Goal: Information Seeking & Learning: Learn about a topic

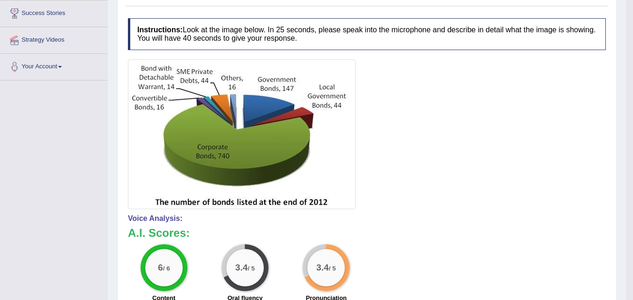
click at [38, 151] on div "Toggle navigation Home Practice Questions Speaking Practice Read Aloud Repeat S…" at bounding box center [313, 160] width 626 height 627
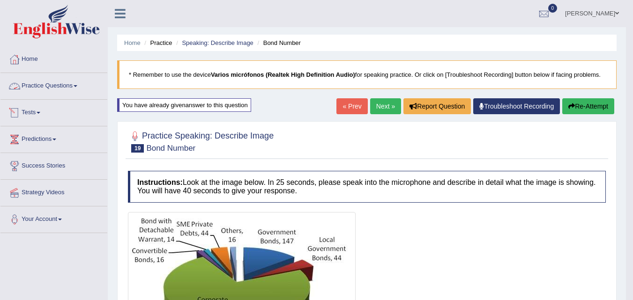
click at [51, 83] on link "Practice Questions" at bounding box center [53, 84] width 107 height 23
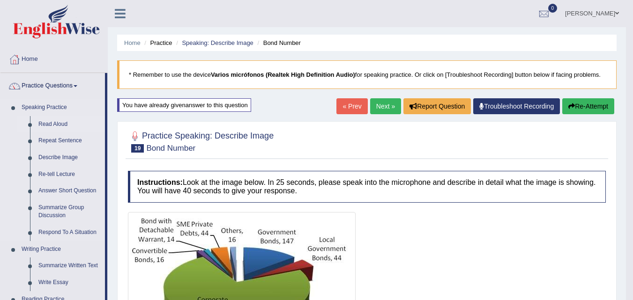
click at [52, 124] on link "Read Aloud" at bounding box center [69, 124] width 71 height 17
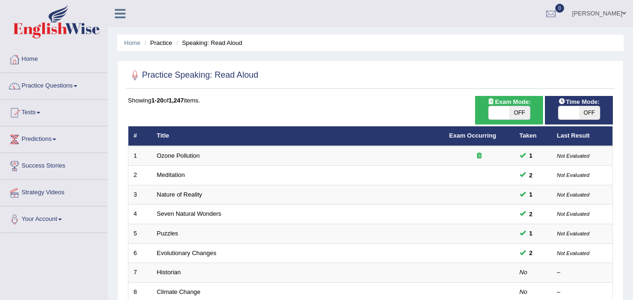
click at [36, 87] on link "Practice Questions" at bounding box center [53, 84] width 107 height 23
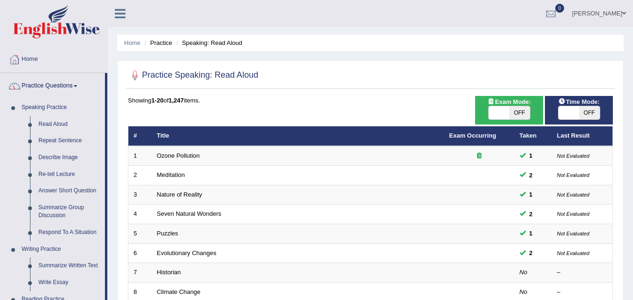
click at [292, 104] on div "Showing 1-20 of 1,247 items." at bounding box center [370, 100] width 485 height 9
click at [62, 175] on link "Re-tell Lecture" at bounding box center [69, 174] width 71 height 17
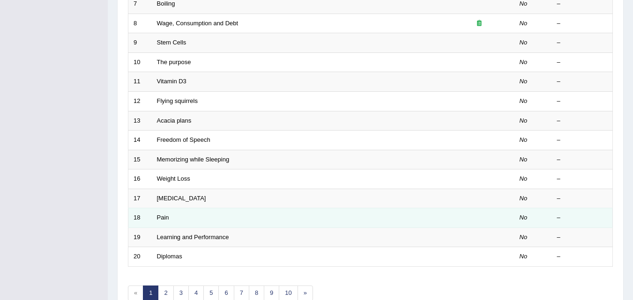
scroll to position [320, 0]
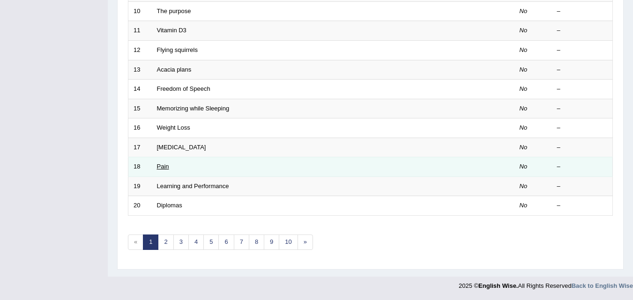
click at [162, 166] on link "Pain" at bounding box center [163, 166] width 12 height 7
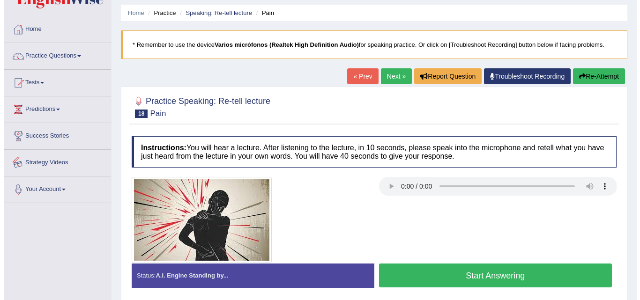
scroll to position [47, 0]
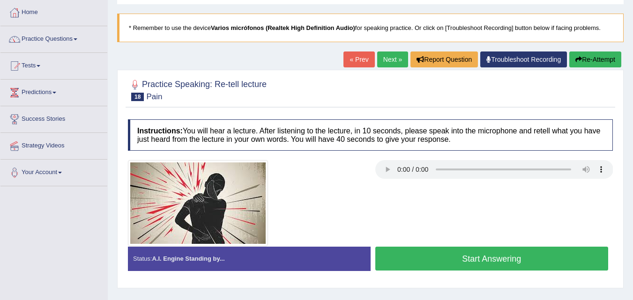
click at [451, 263] on button "Start Answering" at bounding box center [491, 259] width 233 height 24
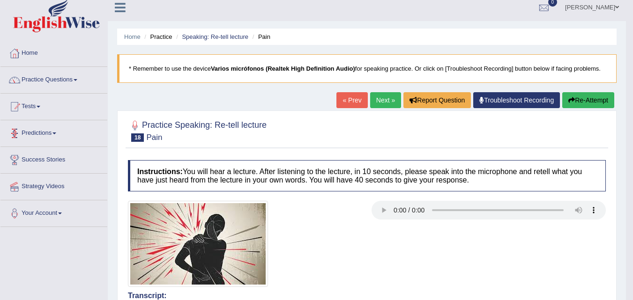
scroll to position [0, 0]
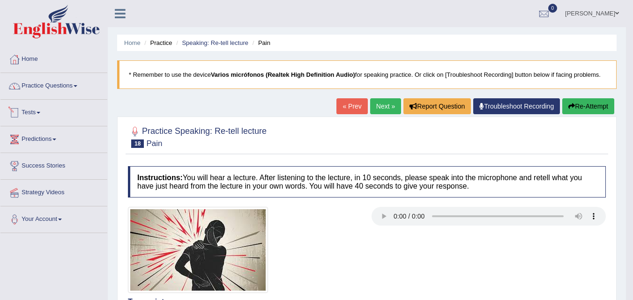
click at [54, 88] on link "Practice Questions" at bounding box center [53, 84] width 107 height 23
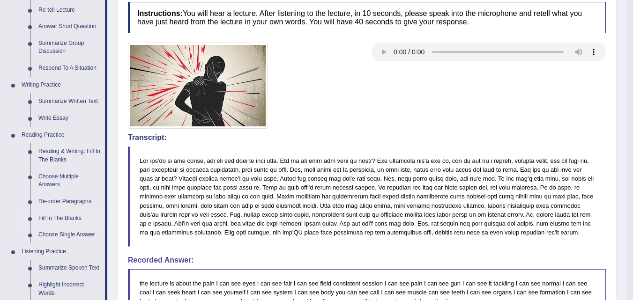
scroll to position [187, 0]
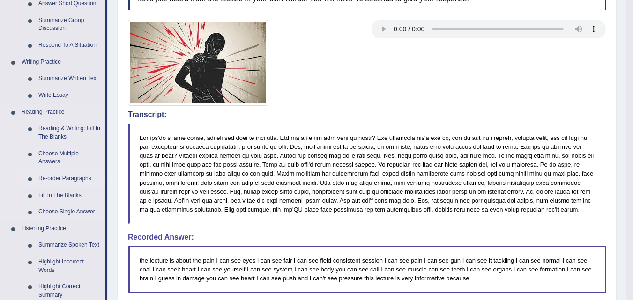
click at [66, 177] on link "Re-order Paragraphs" at bounding box center [69, 178] width 71 height 17
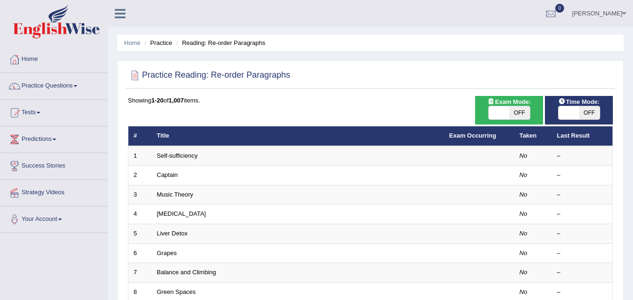
click at [585, 115] on span "OFF" at bounding box center [589, 112] width 21 height 13
checkbox input "true"
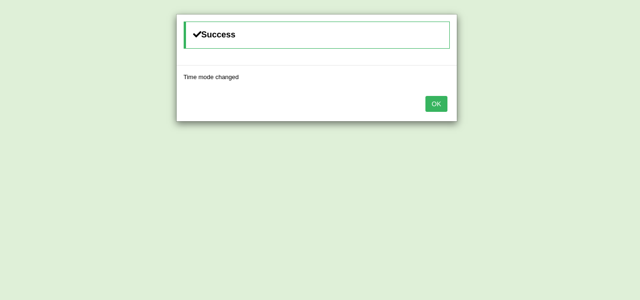
click at [439, 106] on button "OK" at bounding box center [436, 104] width 22 height 16
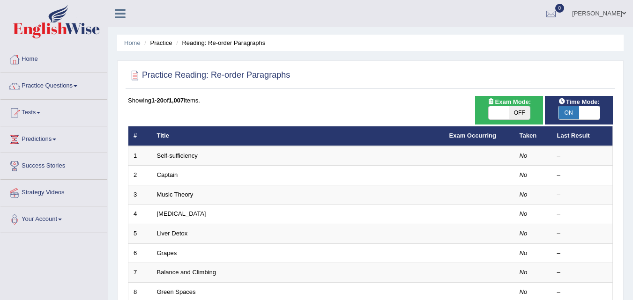
click at [516, 109] on span "OFF" at bounding box center [519, 112] width 21 height 13
checkbox input "true"
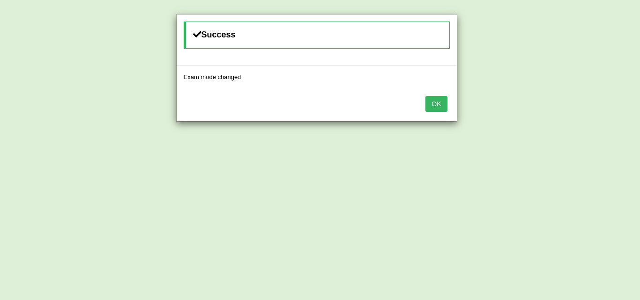
click at [434, 102] on button "OK" at bounding box center [436, 104] width 22 height 16
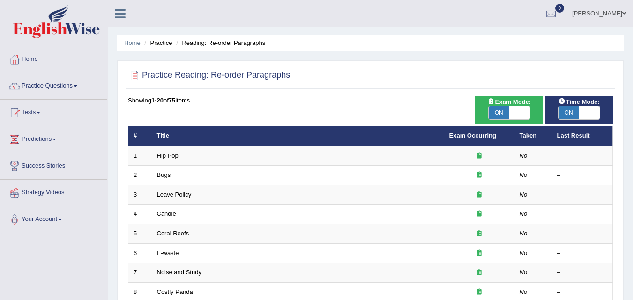
drag, startPoint x: 0, startPoint y: 0, endPoint x: 504, endPoint y: 113, distance: 516.3
click at [504, 113] on span "ON" at bounding box center [498, 112] width 21 height 13
checkbox input "false"
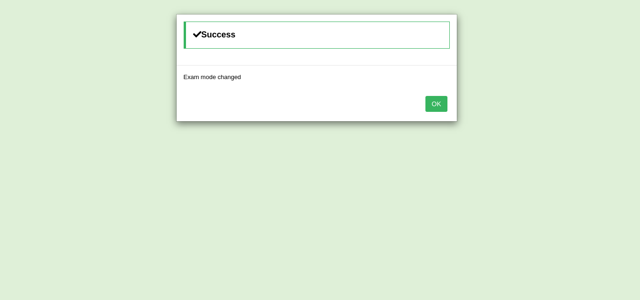
click at [430, 105] on button "OK" at bounding box center [436, 104] width 22 height 16
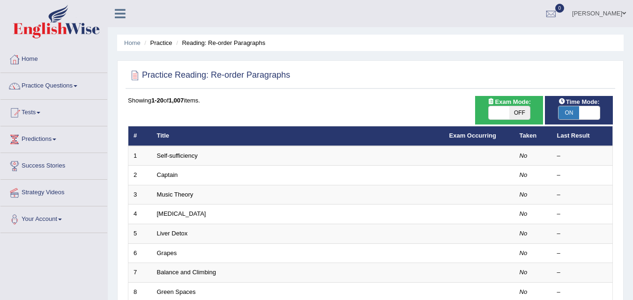
click at [171, 175] on link "Captain" at bounding box center [167, 174] width 21 height 7
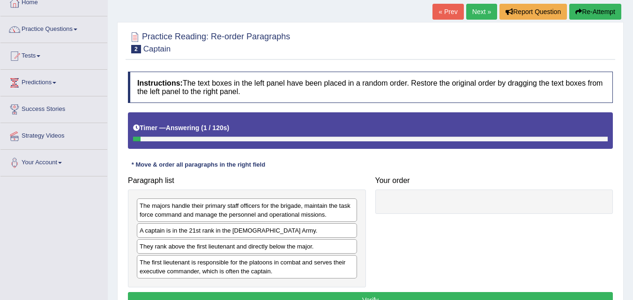
scroll to position [47, 0]
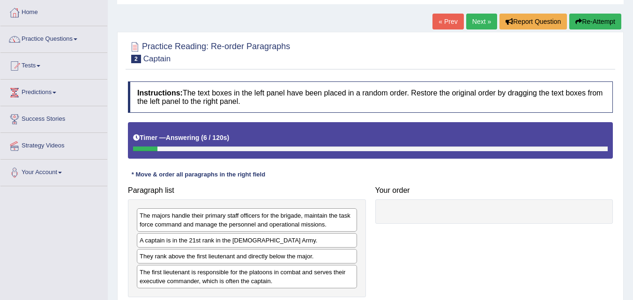
click at [138, 136] on icon at bounding box center [136, 137] width 7 height 7
click at [582, 18] on button "Re-Attempt" at bounding box center [595, 22] width 52 height 16
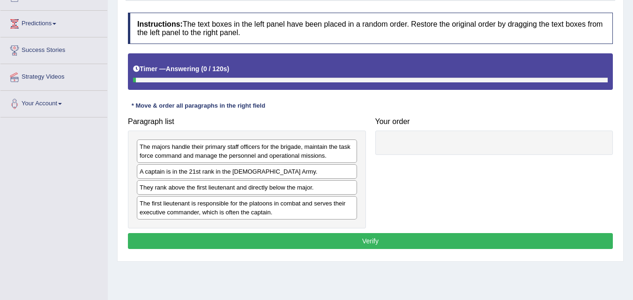
scroll to position [140, 0]
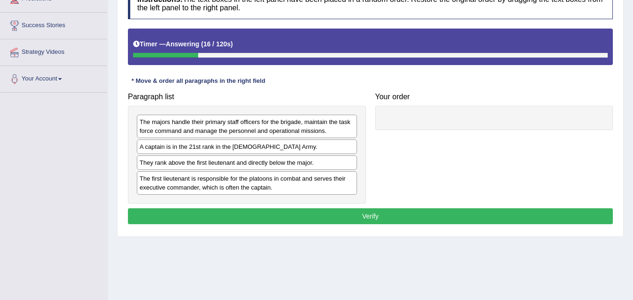
click at [201, 188] on div "The first lieutenant is responsible for the platoons in combat and serves their…" at bounding box center [247, 182] width 220 height 23
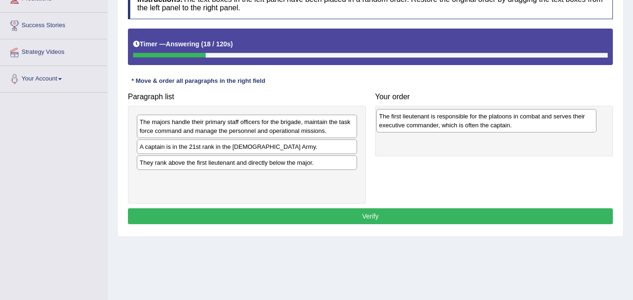
drag, startPoint x: 204, startPoint y: 185, endPoint x: 442, endPoint y: 123, distance: 246.8
click at [442, 123] on div "The first lieutenant is responsible for the platoons in combat and serves their…" at bounding box center [486, 120] width 220 height 23
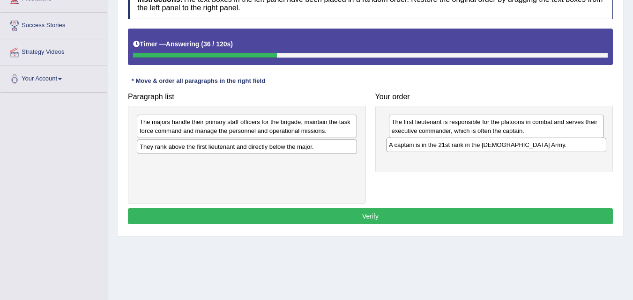
drag, startPoint x: 167, startPoint y: 150, endPoint x: 416, endPoint y: 148, distance: 249.1
click at [416, 148] on div "A captain is in the 21st rank in the US Army." at bounding box center [496, 145] width 220 height 15
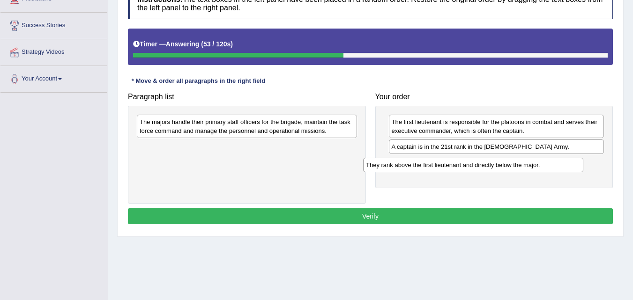
drag, startPoint x: 186, startPoint y: 150, endPoint x: 413, endPoint y: 168, distance: 226.9
click at [413, 168] on div "They rank above the first lieutenant and directly below the major." at bounding box center [473, 165] width 220 height 15
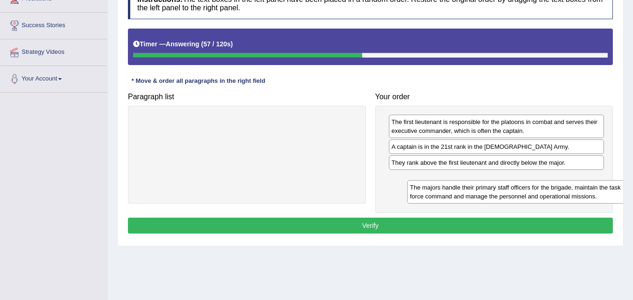
drag, startPoint x: 180, startPoint y: 128, endPoint x: 450, endPoint y: 193, distance: 278.0
click at [450, 193] on div "The majors handle their primary staff officers for the brigade, maintain the ta…" at bounding box center [517, 191] width 220 height 23
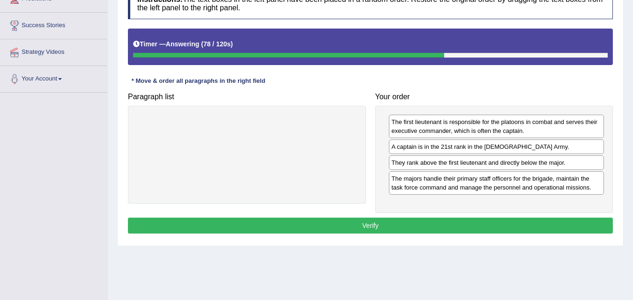
click at [366, 221] on button "Verify" at bounding box center [370, 226] width 485 height 16
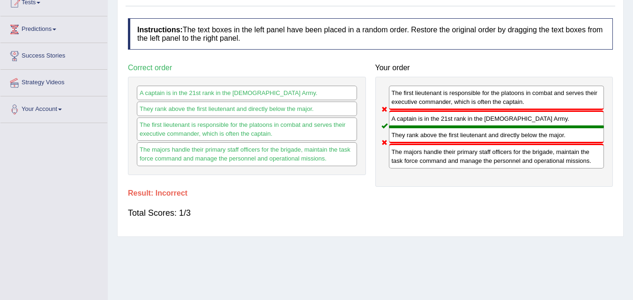
scroll to position [94, 0]
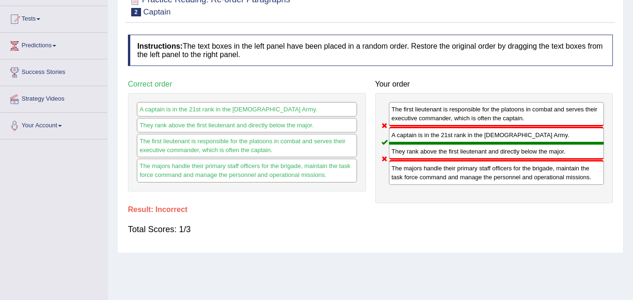
click at [425, 111] on div "The first lieutenant is responsible for the platoons in combat and serves their…" at bounding box center [496, 114] width 215 height 24
drag, startPoint x: 425, startPoint y: 111, endPoint x: 396, endPoint y: 154, distance: 52.3
click at [396, 154] on div "The first lieutenant is responsible for the platoons in combat and serves their…" at bounding box center [494, 148] width 238 height 110
drag, startPoint x: 406, startPoint y: 135, endPoint x: 409, endPoint y: 156, distance: 20.8
click at [409, 156] on div "The first lieutenant is responsible for the platoons in combat and serves their…" at bounding box center [494, 148] width 238 height 110
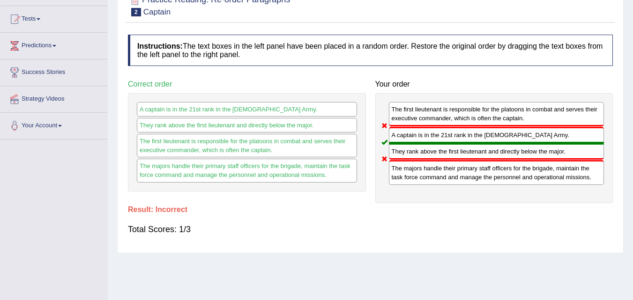
drag, startPoint x: 409, startPoint y: 156, endPoint x: 407, endPoint y: 168, distance: 12.4
click at [407, 168] on div "The first lieutenant is responsible for the platoons in combat and serves their…" at bounding box center [494, 148] width 238 height 110
click at [408, 174] on div "The majors handle their primary staff officers for the brigade, maintain the ta…" at bounding box center [496, 172] width 215 height 24
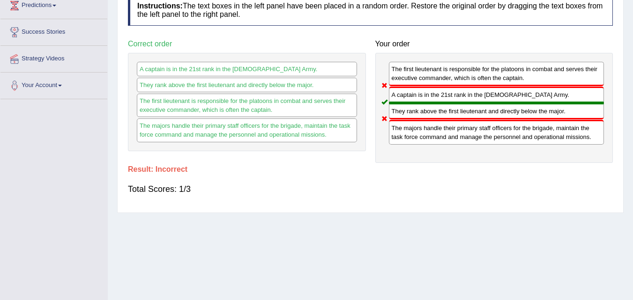
scroll to position [51, 0]
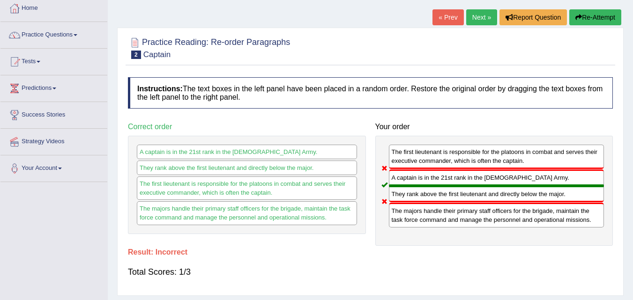
drag, startPoint x: 283, startPoint y: 153, endPoint x: 332, endPoint y: 175, distance: 53.9
click at [332, 175] on div "A captain is in the 21st rank in the US Army. They rank above the first lieuten…" at bounding box center [247, 185] width 238 height 98
drag, startPoint x: 329, startPoint y: 182, endPoint x: 332, endPoint y: 188, distance: 7.3
click at [332, 188] on div "The first lieutenant is responsible for the platoons in combat and serves their…" at bounding box center [247, 188] width 220 height 23
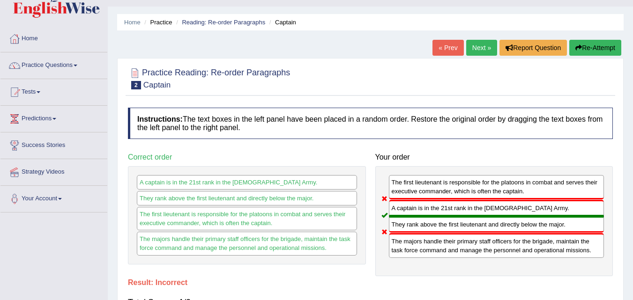
scroll to position [4, 0]
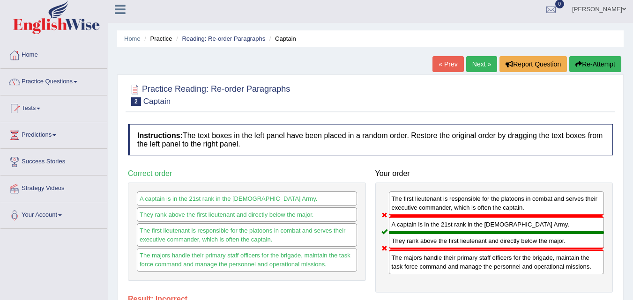
click at [479, 64] on link "Next »" at bounding box center [481, 64] width 31 height 16
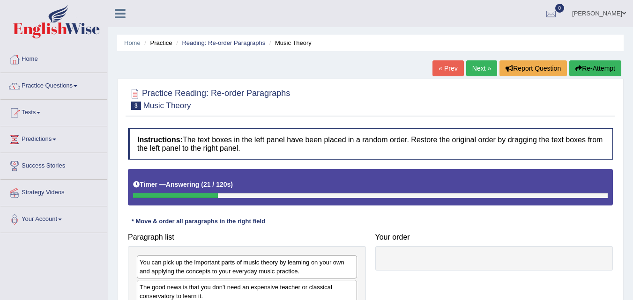
click at [476, 66] on link "Next »" at bounding box center [481, 68] width 31 height 16
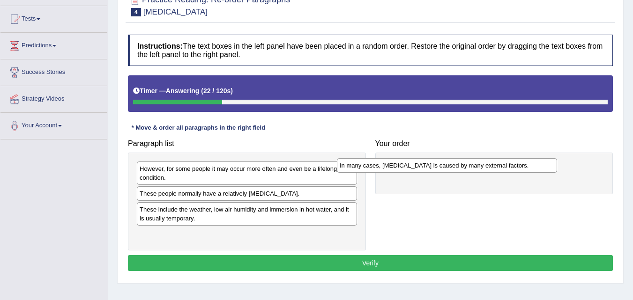
drag, startPoint x: 202, startPoint y: 196, endPoint x: 402, endPoint y: 168, distance: 201.9
click at [402, 168] on div "In many cases, [MEDICAL_DATA] is caused by many external factors." at bounding box center [447, 165] width 220 height 15
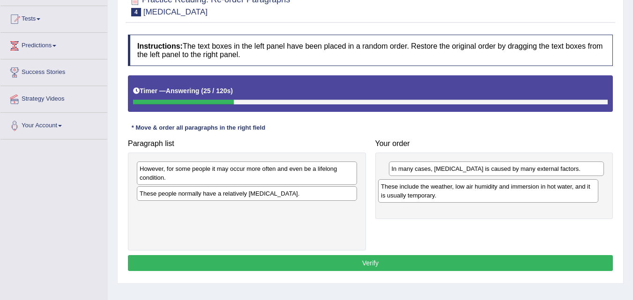
drag, startPoint x: 189, startPoint y: 218, endPoint x: 430, endPoint y: 195, distance: 242.3
click at [430, 195] on div "These include the weather, low air humidity and immersion in hot water, and it …" at bounding box center [488, 190] width 220 height 23
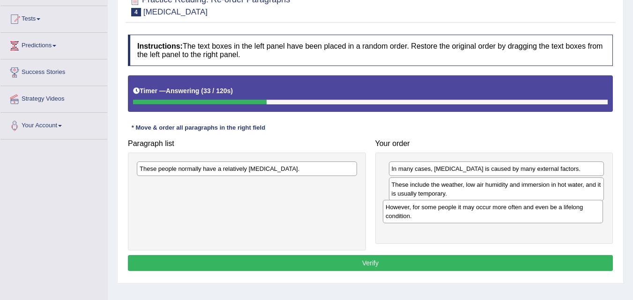
drag, startPoint x: 200, startPoint y: 173, endPoint x: 446, endPoint y: 212, distance: 248.8
click at [446, 212] on div "However, for some people it may occur more often and even be a lifelong conditi…" at bounding box center [493, 211] width 220 height 23
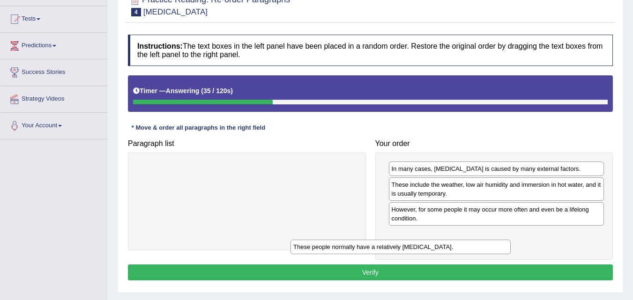
drag, startPoint x: 321, startPoint y: 169, endPoint x: 475, endPoint y: 248, distance: 172.8
click at [475, 248] on div "These people normally have a relatively sensitive skin." at bounding box center [400, 247] width 220 height 15
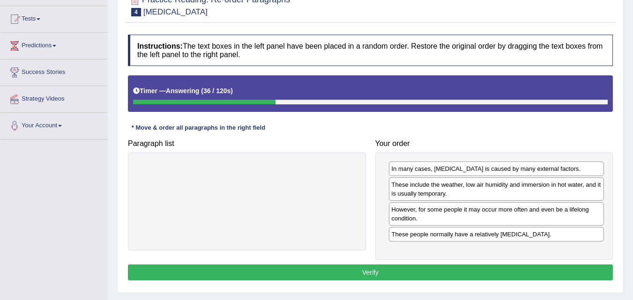
click at [379, 267] on button "Verify" at bounding box center [370, 273] width 485 height 16
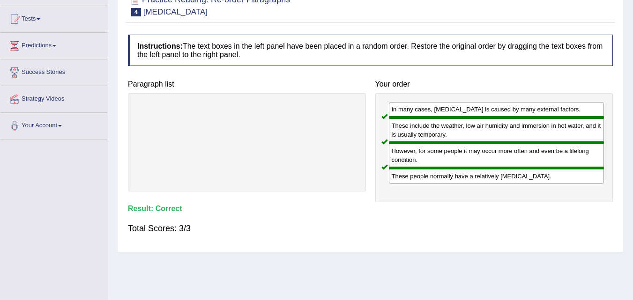
scroll to position [47, 0]
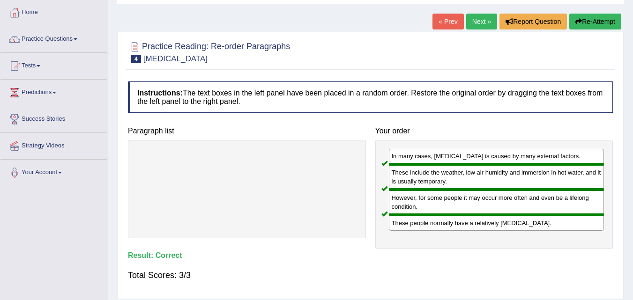
click at [473, 18] on link "Next »" at bounding box center [481, 22] width 31 height 16
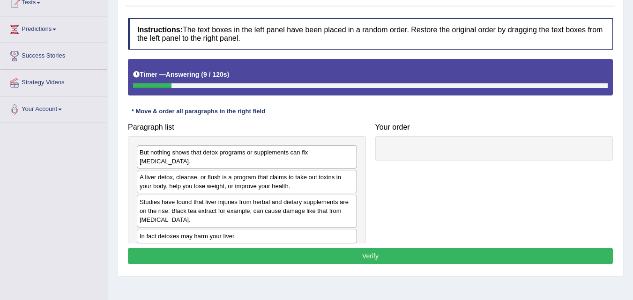
scroll to position [94, 0]
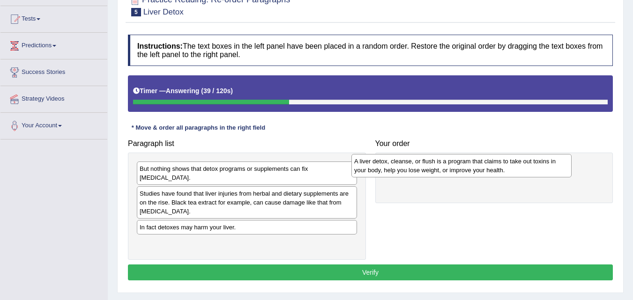
drag, startPoint x: 200, startPoint y: 189, endPoint x: 415, endPoint y: 166, distance: 215.7
click at [415, 166] on div "A liver detox, cleanse, or flush is a program that claims to take out toxins in…" at bounding box center [461, 165] width 220 height 23
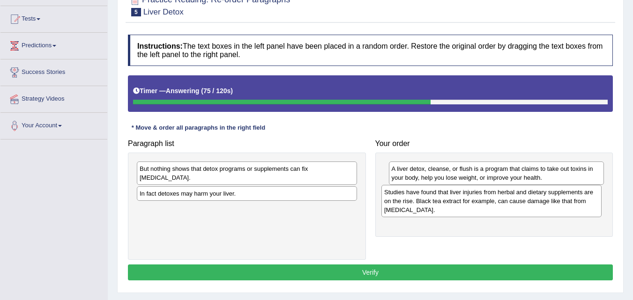
drag, startPoint x: 203, startPoint y: 192, endPoint x: 447, endPoint y: 200, distance: 244.6
click at [447, 200] on div "Studies have found that liver injuries from herbal and dietary supplements are …" at bounding box center [491, 201] width 220 height 32
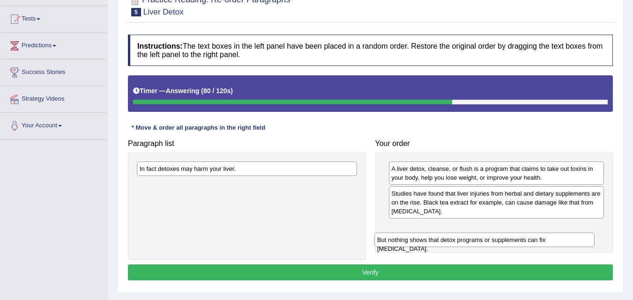
drag, startPoint x: 210, startPoint y: 169, endPoint x: 447, endPoint y: 240, distance: 247.8
click at [447, 240] on div "But nothing shows that detox programs or supplements can fix liver damage." at bounding box center [484, 240] width 220 height 15
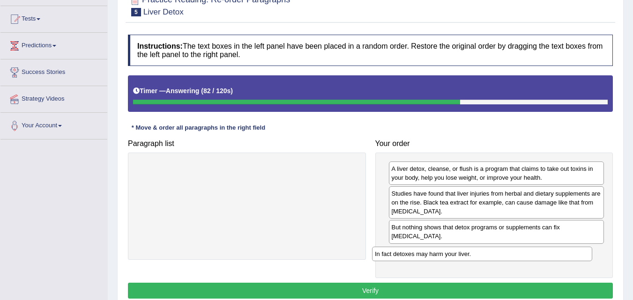
drag, startPoint x: 244, startPoint y: 172, endPoint x: 479, endPoint y: 258, distance: 250.0
click at [479, 258] on div "In fact detoxes may harm your liver." at bounding box center [482, 254] width 220 height 15
click at [399, 283] on button "Verify" at bounding box center [370, 291] width 485 height 16
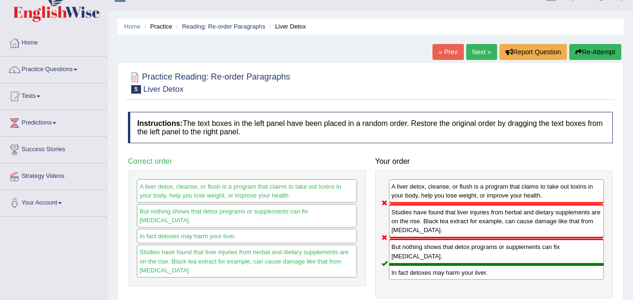
scroll to position [0, 0]
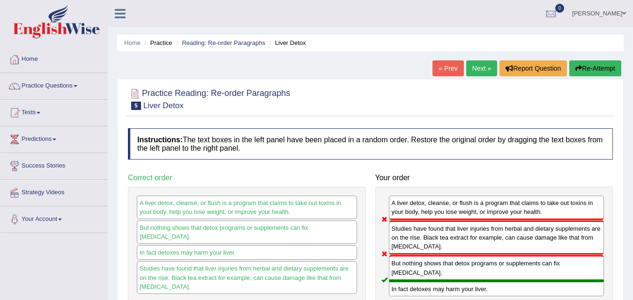
click at [473, 66] on link "Next »" at bounding box center [481, 68] width 31 height 16
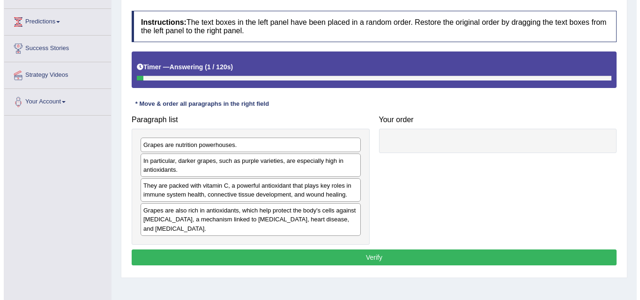
scroll to position [140, 0]
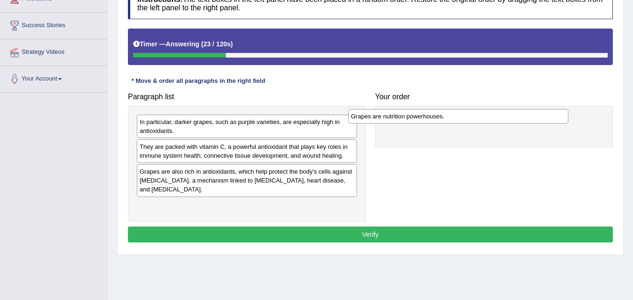
drag, startPoint x: 183, startPoint y: 126, endPoint x: 393, endPoint y: 121, distance: 210.8
click at [393, 121] on div "Grapes are nutrition powerhouses." at bounding box center [458, 116] width 220 height 15
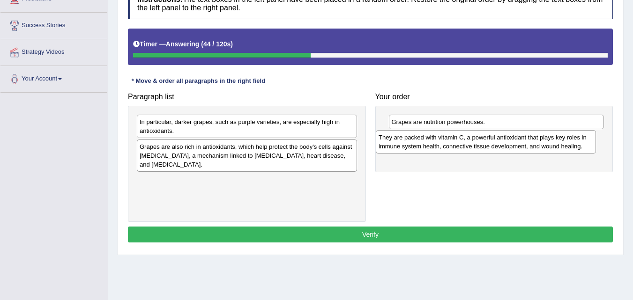
drag, startPoint x: 169, startPoint y: 153, endPoint x: 408, endPoint y: 144, distance: 239.0
click at [408, 144] on div "They are packed with vitamin C, a powerful antioxidant that plays key roles in …" at bounding box center [486, 141] width 220 height 23
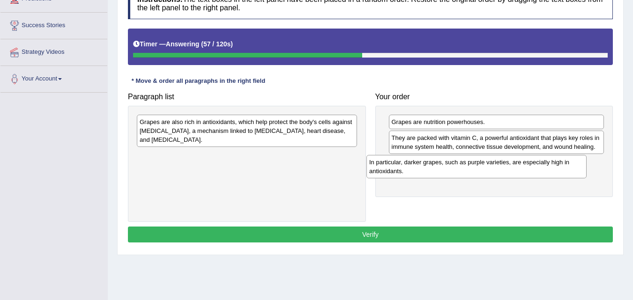
drag, startPoint x: 262, startPoint y: 129, endPoint x: 473, endPoint y: 170, distance: 215.3
click at [473, 170] on div "In particular, darker grapes, such as purple varieties, are especially high in …" at bounding box center [476, 166] width 220 height 23
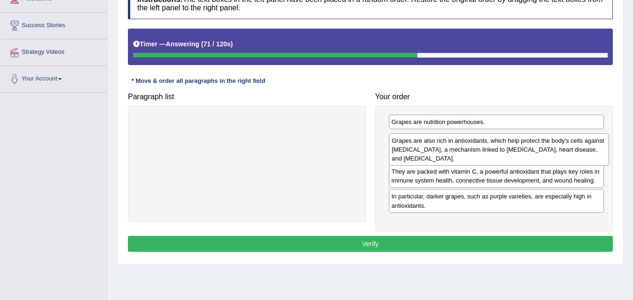
drag, startPoint x: 262, startPoint y: 128, endPoint x: 513, endPoint y: 147, distance: 252.1
click at [513, 147] on div "Grapes are also rich in antioxidants, which help protect the body's cells again…" at bounding box center [499, 149] width 220 height 32
click at [374, 245] on button "Verify" at bounding box center [370, 244] width 485 height 16
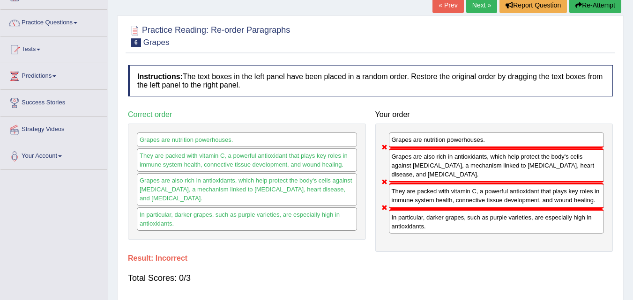
scroll to position [47, 0]
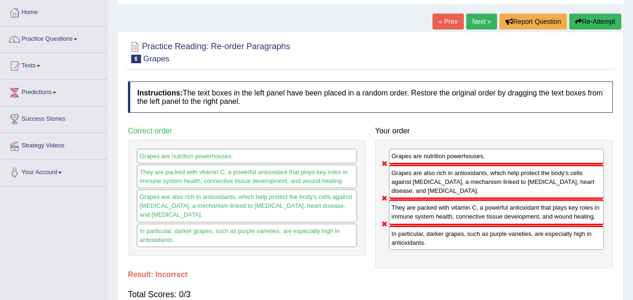
click at [474, 21] on link "Next »" at bounding box center [481, 22] width 31 height 16
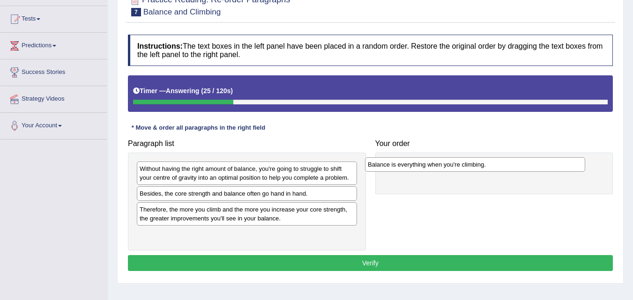
drag, startPoint x: 236, startPoint y: 195, endPoint x: 464, endPoint y: 166, distance: 229.9
click at [464, 166] on div "Balance is everything when you're climbing." at bounding box center [475, 164] width 220 height 15
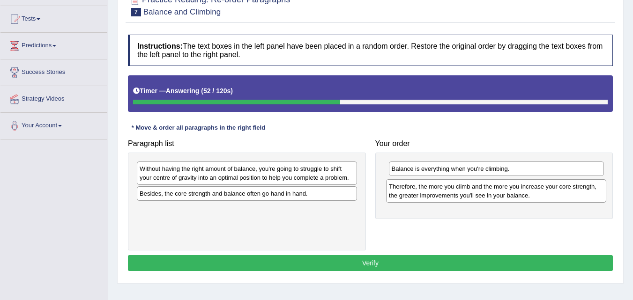
drag, startPoint x: 204, startPoint y: 213, endPoint x: 453, endPoint y: 190, distance: 250.2
click at [453, 190] on div "Therefore, the more you climb and the more you increase your core strength, the…" at bounding box center [496, 190] width 220 height 23
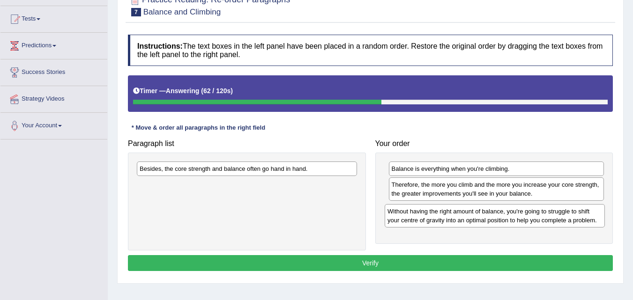
drag, startPoint x: 200, startPoint y: 177, endPoint x: 448, endPoint y: 220, distance: 251.3
click at [448, 220] on div "Without having the right amount of balance, you're going to struggle to shift y…" at bounding box center [494, 215] width 220 height 23
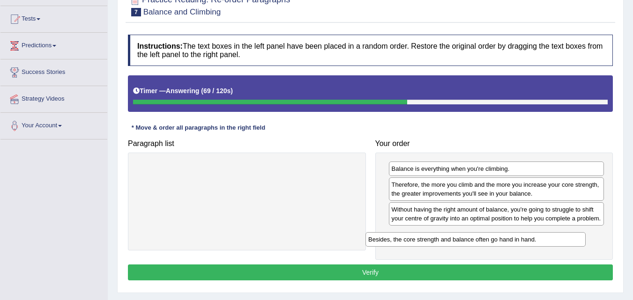
drag, startPoint x: 206, startPoint y: 172, endPoint x: 434, endPoint y: 243, distance: 239.3
click at [434, 243] on div "Besides, the core strength and balance often go hand in hand." at bounding box center [475, 239] width 220 height 15
click at [366, 270] on button "Verify" at bounding box center [370, 273] width 485 height 16
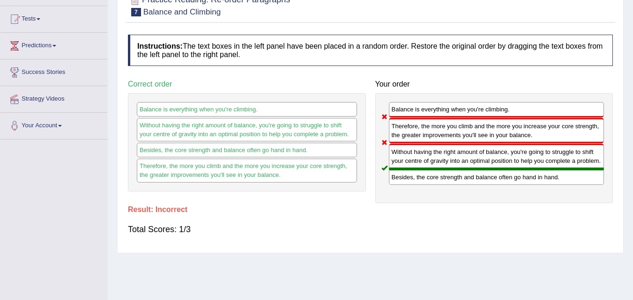
drag, startPoint x: 407, startPoint y: 135, endPoint x: 415, endPoint y: 111, distance: 26.1
click at [415, 111] on div "Balance is everything when you're climbing. Therefore, the more you climb and t…" at bounding box center [494, 148] width 238 height 110
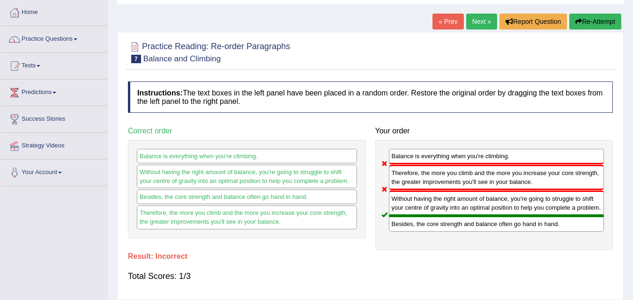
click at [477, 20] on link "Next »" at bounding box center [481, 22] width 31 height 16
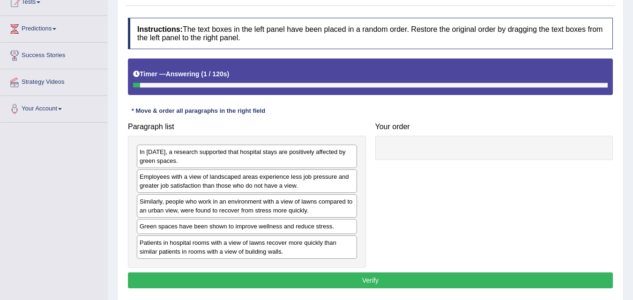
scroll to position [140, 0]
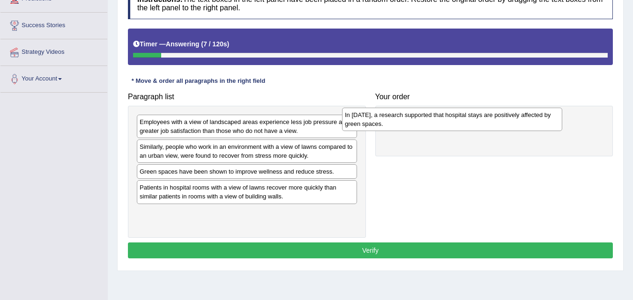
drag, startPoint x: 259, startPoint y: 122, endPoint x: 465, endPoint y: 115, distance: 205.2
click at [465, 115] on div "In [DATE], a research supported that hospital stays are positively affected by …" at bounding box center [452, 119] width 220 height 23
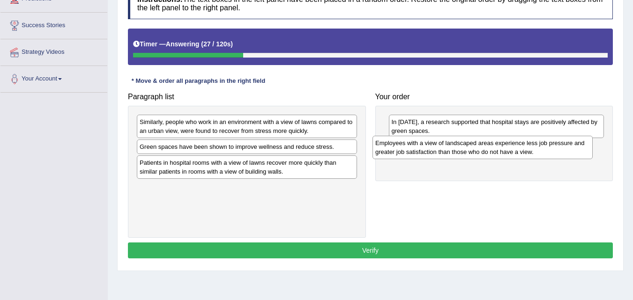
drag, startPoint x: 212, startPoint y: 127, endPoint x: 448, endPoint y: 148, distance: 236.5
click at [448, 148] on div "Employees with a view of landscaped areas experience less job pressure and grea…" at bounding box center [482, 147] width 220 height 23
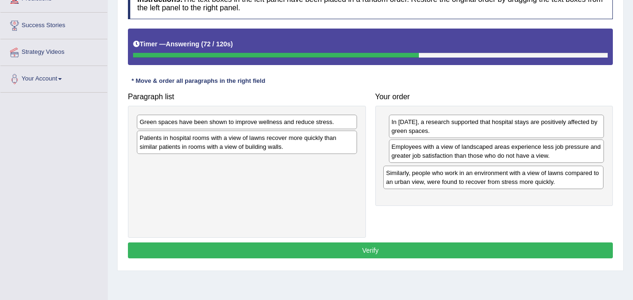
drag, startPoint x: 180, startPoint y: 126, endPoint x: 427, endPoint y: 177, distance: 251.5
click at [427, 177] on div "Similarly, people who work in an environment with a view of lawns compared to a…" at bounding box center [493, 177] width 220 height 23
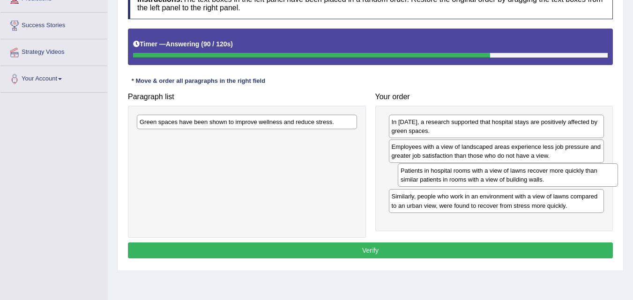
drag, startPoint x: 272, startPoint y: 149, endPoint x: 526, endPoint y: 176, distance: 256.1
click at [526, 176] on div "Patients in hospital rooms with a view of lawns recover more quickly than simil…" at bounding box center [508, 174] width 220 height 23
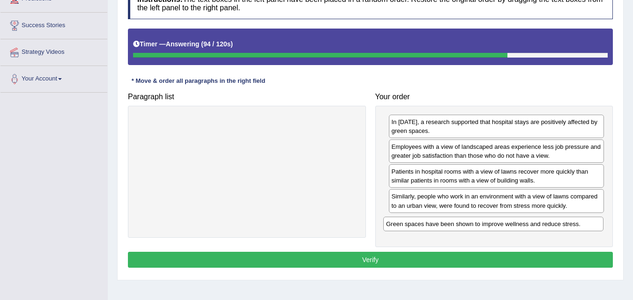
drag, startPoint x: 249, startPoint y: 125, endPoint x: 495, endPoint y: 227, distance: 266.6
click at [495, 227] on div "Green spaces have been shown to improve wellness and reduce stress." at bounding box center [493, 224] width 220 height 15
click at [367, 261] on button "Verify" at bounding box center [370, 260] width 485 height 16
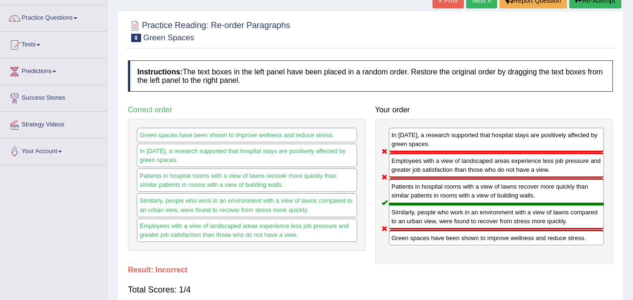
scroll to position [47, 0]
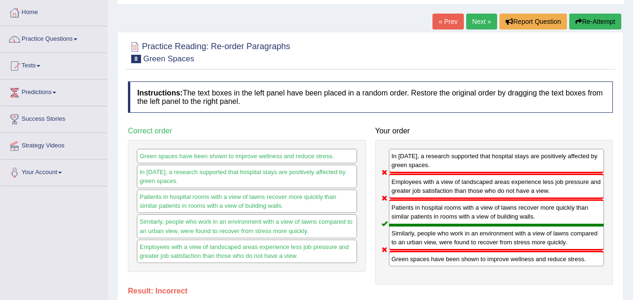
click at [478, 20] on link "Next »" at bounding box center [481, 22] width 31 height 16
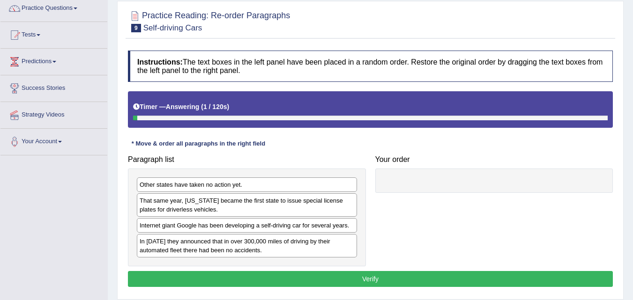
scroll to position [94, 0]
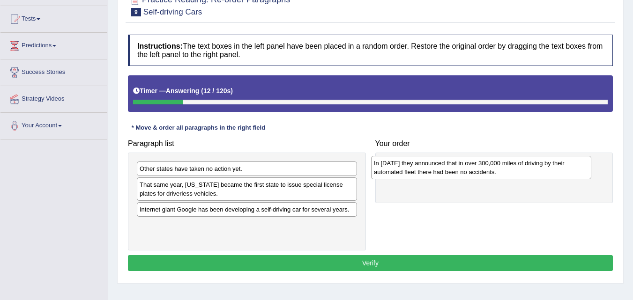
drag, startPoint x: 187, startPoint y: 234, endPoint x: 421, endPoint y: 171, distance: 242.3
click at [421, 171] on div "In 2012 they announced that in over 300,000 miles of driving by their automated…" at bounding box center [481, 167] width 220 height 23
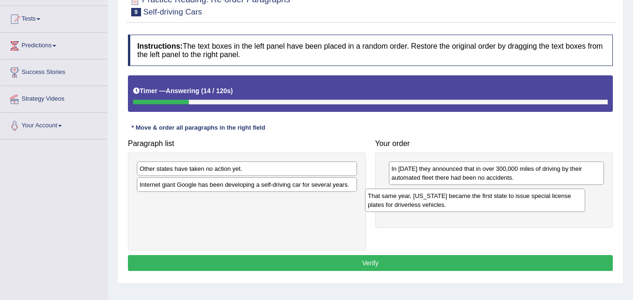
drag, startPoint x: 229, startPoint y: 188, endPoint x: 459, endPoint y: 198, distance: 230.1
click at [459, 198] on div "That same year, Nevada became the first state to issue special license plates f…" at bounding box center [475, 200] width 220 height 23
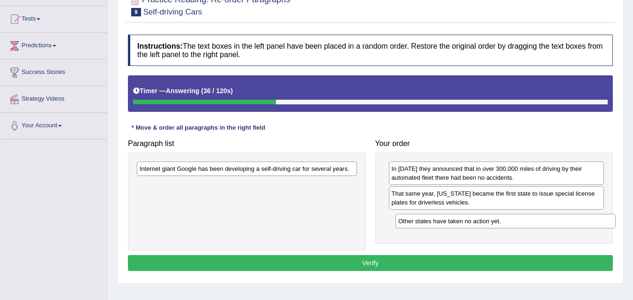
drag, startPoint x: 233, startPoint y: 170, endPoint x: 492, endPoint y: 222, distance: 263.7
click at [492, 222] on div "Other states have taken no action yet." at bounding box center [505, 221] width 220 height 15
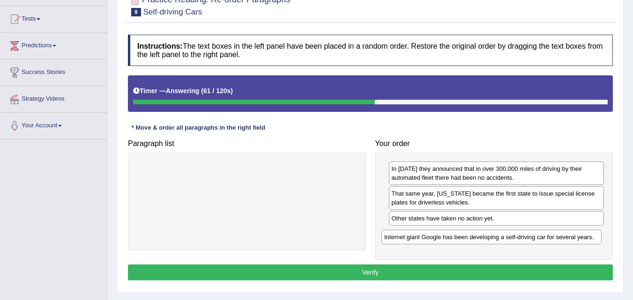
drag, startPoint x: 219, startPoint y: 171, endPoint x: 463, endPoint y: 240, distance: 253.8
click at [463, 240] on div "Internet giant Google has been developing a self-driving car for several years." at bounding box center [491, 237] width 220 height 15
click at [399, 272] on button "Verify" at bounding box center [370, 273] width 485 height 16
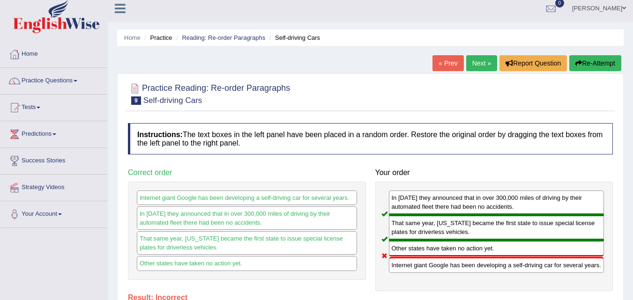
scroll to position [0, 0]
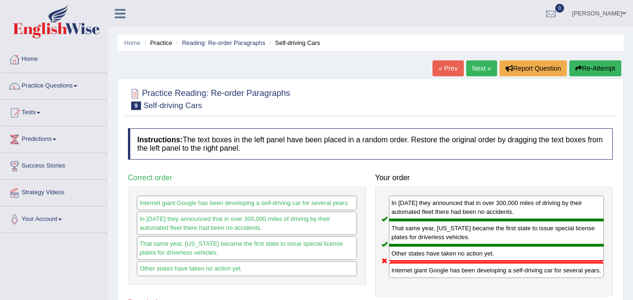
click at [474, 72] on link "Next »" at bounding box center [481, 68] width 31 height 16
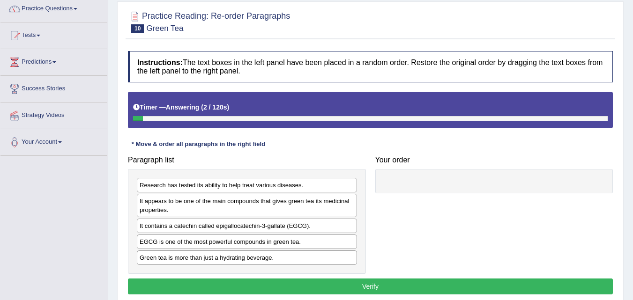
scroll to position [94, 0]
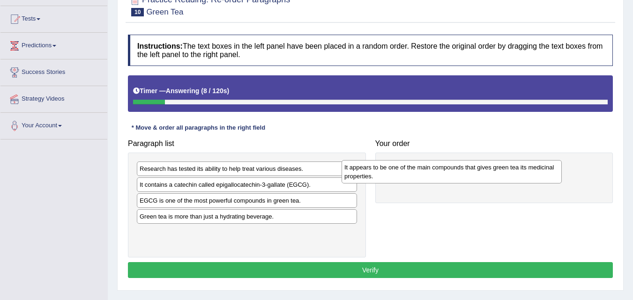
drag, startPoint x: 234, startPoint y: 196, endPoint x: 451, endPoint y: 177, distance: 217.6
click at [451, 177] on div "It appears to be one of the main compounds that gives green tea its medicinal p…" at bounding box center [451, 171] width 220 height 23
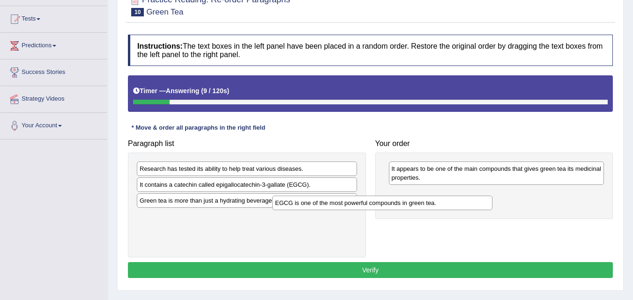
drag, startPoint x: 331, startPoint y: 202, endPoint x: 467, endPoint y: 204, distance: 136.3
click at [467, 204] on div "EGCG is one of the most powerful compounds in green tea." at bounding box center [382, 203] width 220 height 15
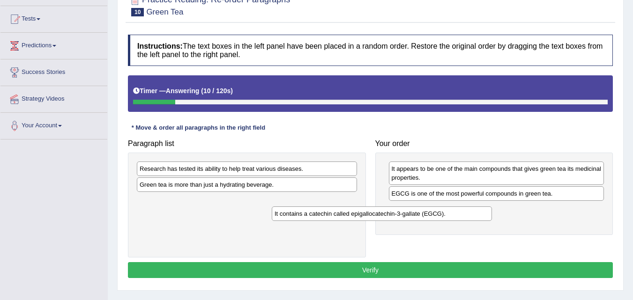
drag, startPoint x: 315, startPoint y: 187, endPoint x: 345, endPoint y: 183, distance: 30.8
click at [449, 217] on div "It contains a catechin called epigallocatechin-3-gallate (EGCG)." at bounding box center [382, 213] width 220 height 15
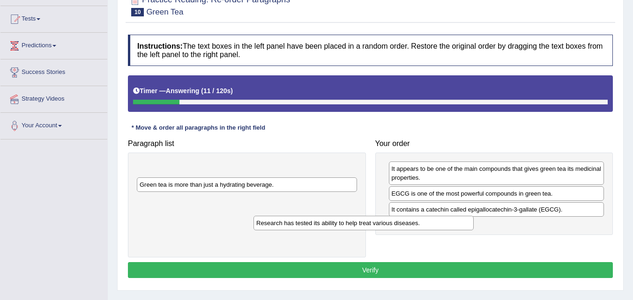
drag, startPoint x: 324, startPoint y: 174, endPoint x: 444, endPoint y: 229, distance: 131.8
click at [444, 229] on div "Research has tested its ability to help treat various diseases." at bounding box center [363, 223] width 220 height 15
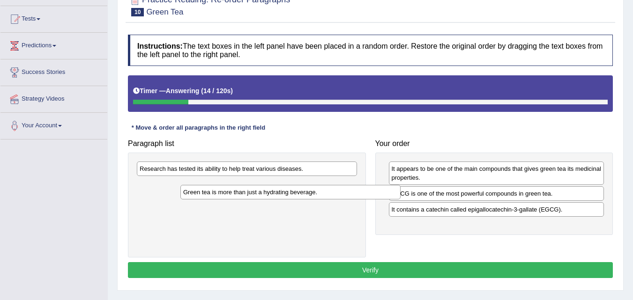
drag, startPoint x: 306, startPoint y: 188, endPoint x: 349, endPoint y: 195, distance: 43.7
click at [349, 195] on div "Green tea is more than just a hydrating beverage." at bounding box center [290, 192] width 220 height 15
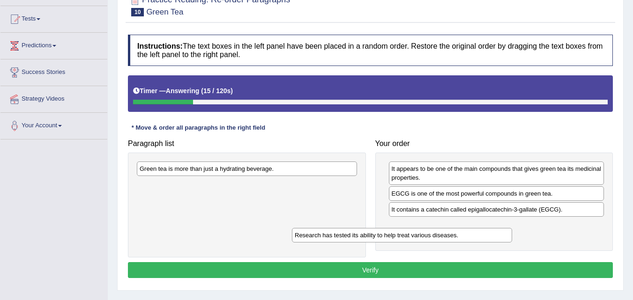
drag, startPoint x: 324, startPoint y: 166, endPoint x: 479, endPoint y: 232, distance: 168.7
click at [479, 232] on div "Research has tested its ability to help treat various diseases." at bounding box center [402, 235] width 220 height 15
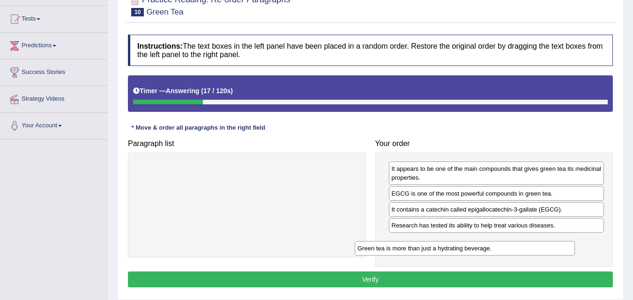
drag, startPoint x: 337, startPoint y: 169, endPoint x: 554, endPoint y: 248, distance: 231.2
click at [554, 248] on div "Green tea is more than just a hydrating beverage." at bounding box center [464, 248] width 220 height 15
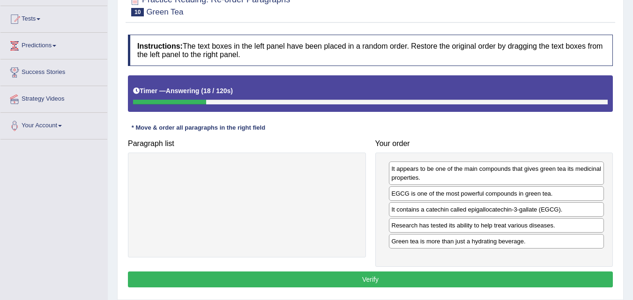
click at [445, 277] on button "Verify" at bounding box center [370, 280] width 485 height 16
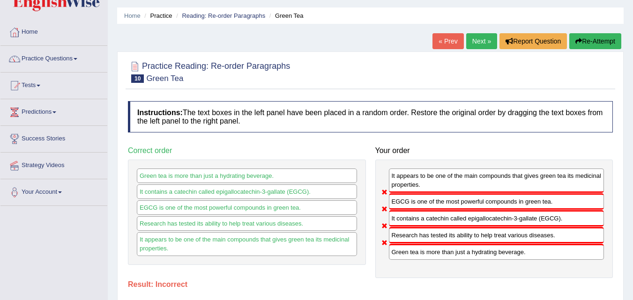
scroll to position [0, 0]
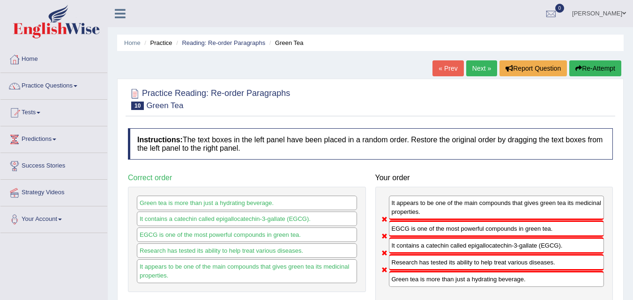
click at [480, 70] on link "Next »" at bounding box center [481, 68] width 31 height 16
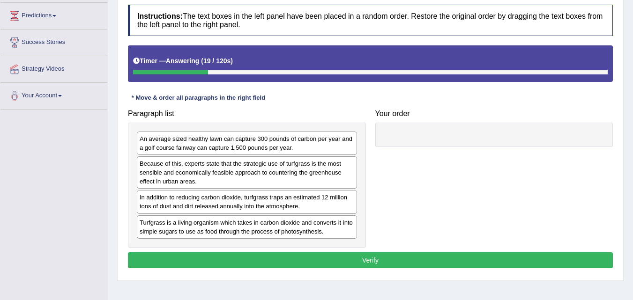
scroll to position [140, 0]
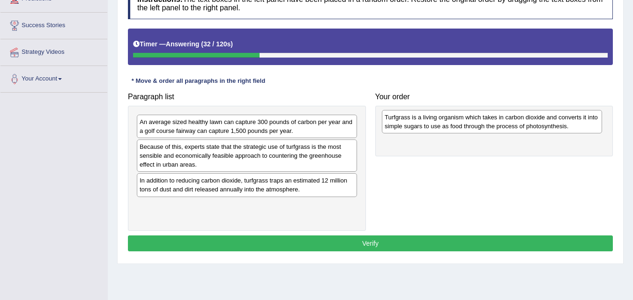
drag, startPoint x: 257, startPoint y: 215, endPoint x: 499, endPoint y: 127, distance: 257.2
click at [499, 127] on div "Turfgrass is a living organism which takes in carbon dioxide and converts it in…" at bounding box center [492, 121] width 220 height 23
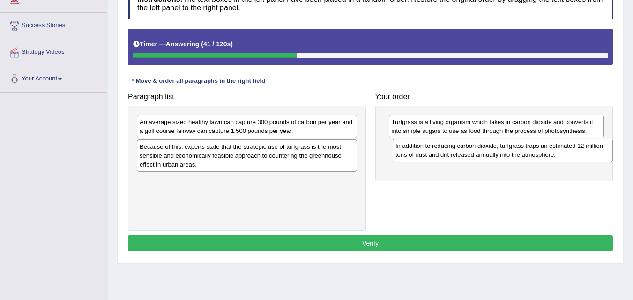
drag, startPoint x: 177, startPoint y: 185, endPoint x: 433, endPoint y: 151, distance: 258.0
click at [433, 151] on div "In addition to reducing carbon dioxide, turfgrass traps an estimated 12 million…" at bounding box center [502, 150] width 220 height 23
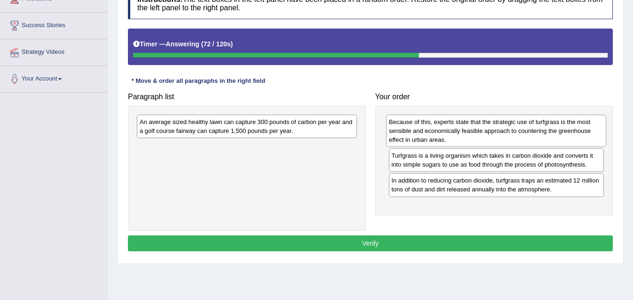
drag, startPoint x: 305, startPoint y: 159, endPoint x: 554, endPoint y: 134, distance: 250.3
click at [554, 134] on div "Because of this, experts state that the strategic use of turfgrass is the most …" at bounding box center [496, 131] width 220 height 32
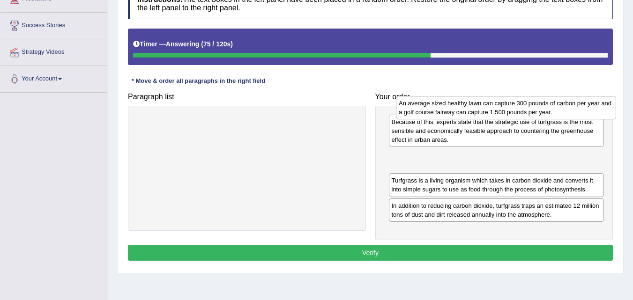
drag, startPoint x: 239, startPoint y: 128, endPoint x: 498, endPoint y: 110, distance: 259.6
click at [498, 110] on div "An average sized healthy lawn can capture 300 pounds of carbon per year and a g…" at bounding box center [506, 107] width 220 height 23
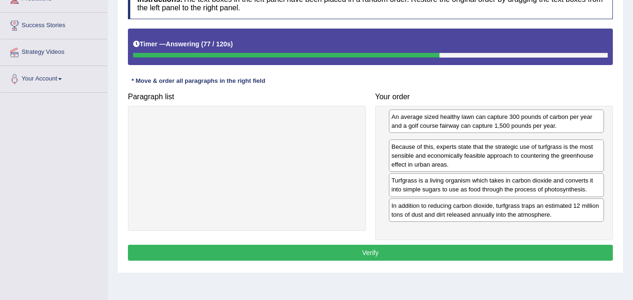
drag, startPoint x: 456, startPoint y: 159, endPoint x: 457, endPoint y: 125, distance: 34.2
click at [457, 125] on div "An average sized healthy lawn can capture 300 pounds of carbon per year and a g…" at bounding box center [496, 121] width 215 height 23
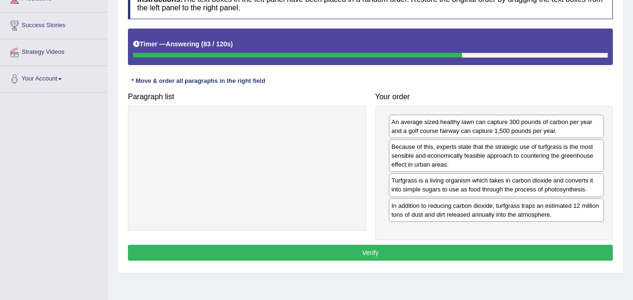
click at [341, 248] on button "Verify" at bounding box center [370, 253] width 485 height 16
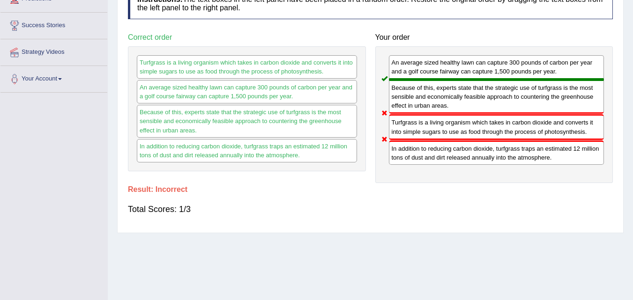
scroll to position [0, 0]
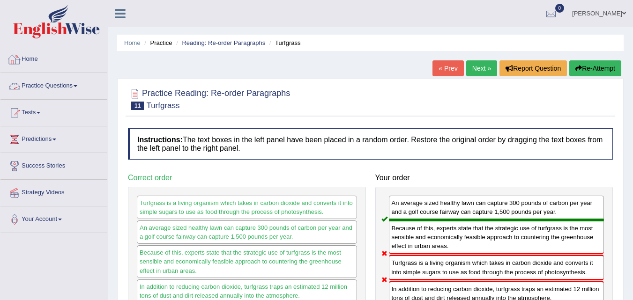
click at [58, 82] on link "Practice Questions" at bounding box center [53, 84] width 107 height 23
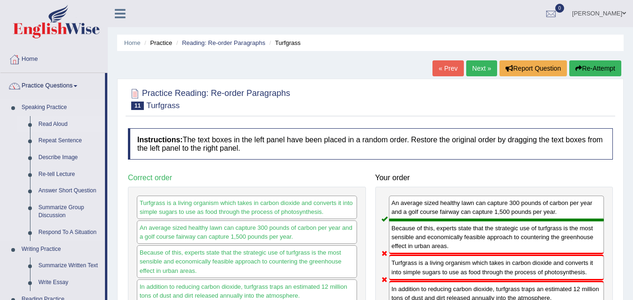
click at [52, 123] on link "Read Aloud" at bounding box center [69, 124] width 71 height 17
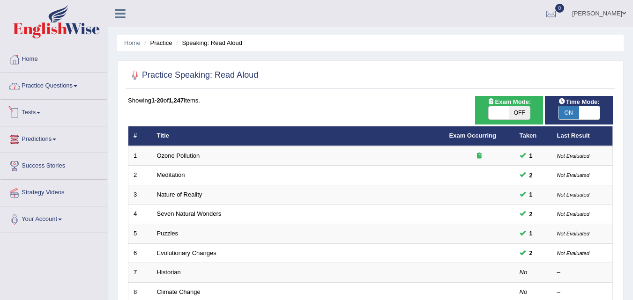
click at [39, 84] on link "Practice Questions" at bounding box center [53, 84] width 107 height 23
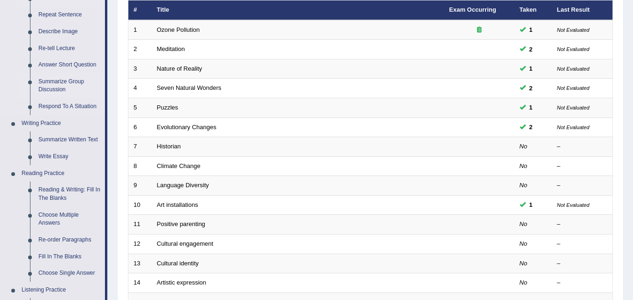
scroll to position [140, 0]
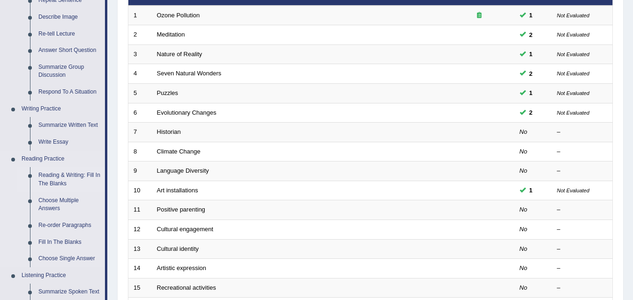
click at [58, 174] on link "Reading & Writing: Fill In The Blanks" at bounding box center [69, 179] width 71 height 25
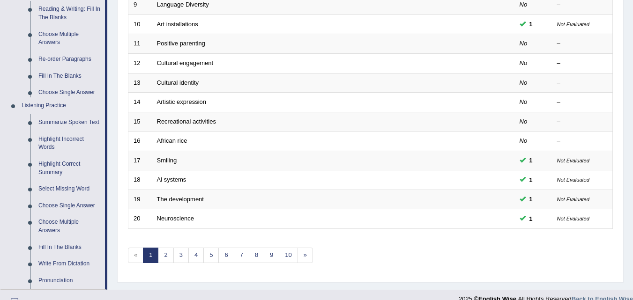
scroll to position [378, 0]
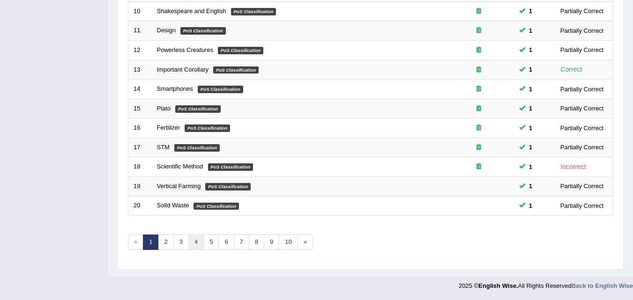
scroll to position [320, 0]
click at [202, 244] on link "4" at bounding box center [195, 242] width 15 height 15
